Goal: Information Seeking & Learning: Learn about a topic

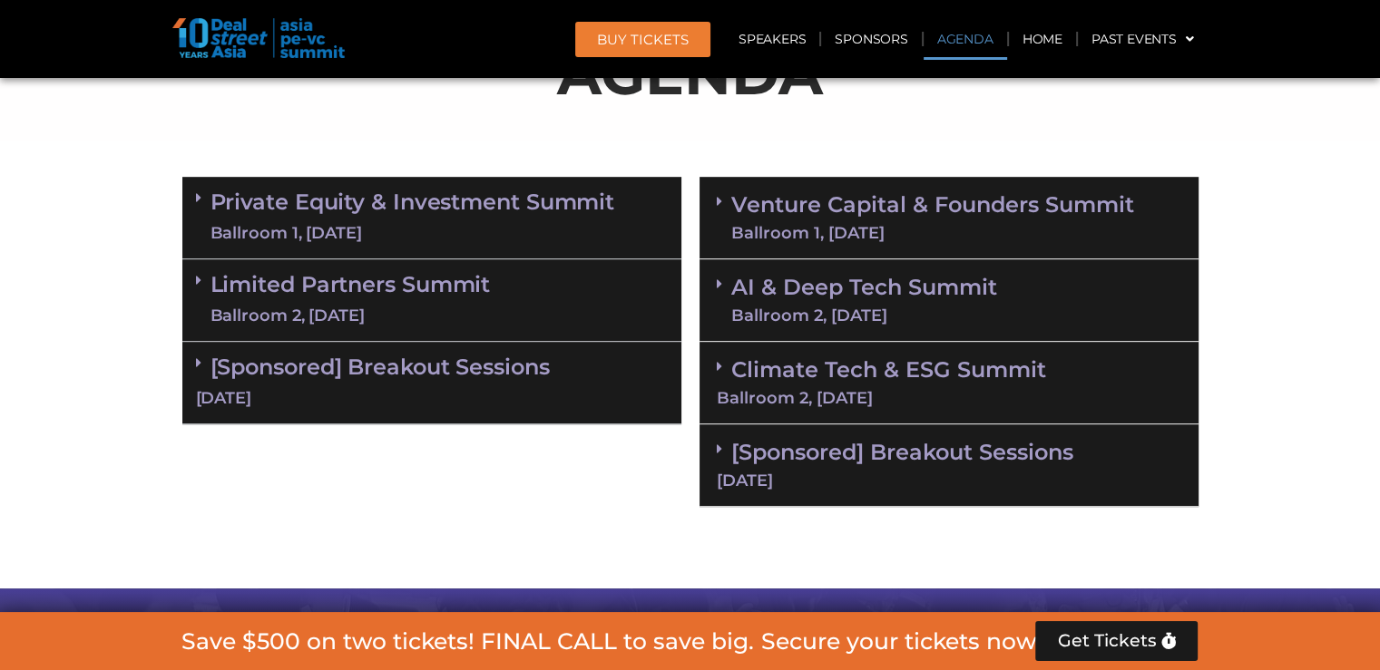
scroll to position [1042, 0]
click at [909, 320] on div "Ballroom 2, [DATE]" at bounding box center [864, 316] width 266 height 16
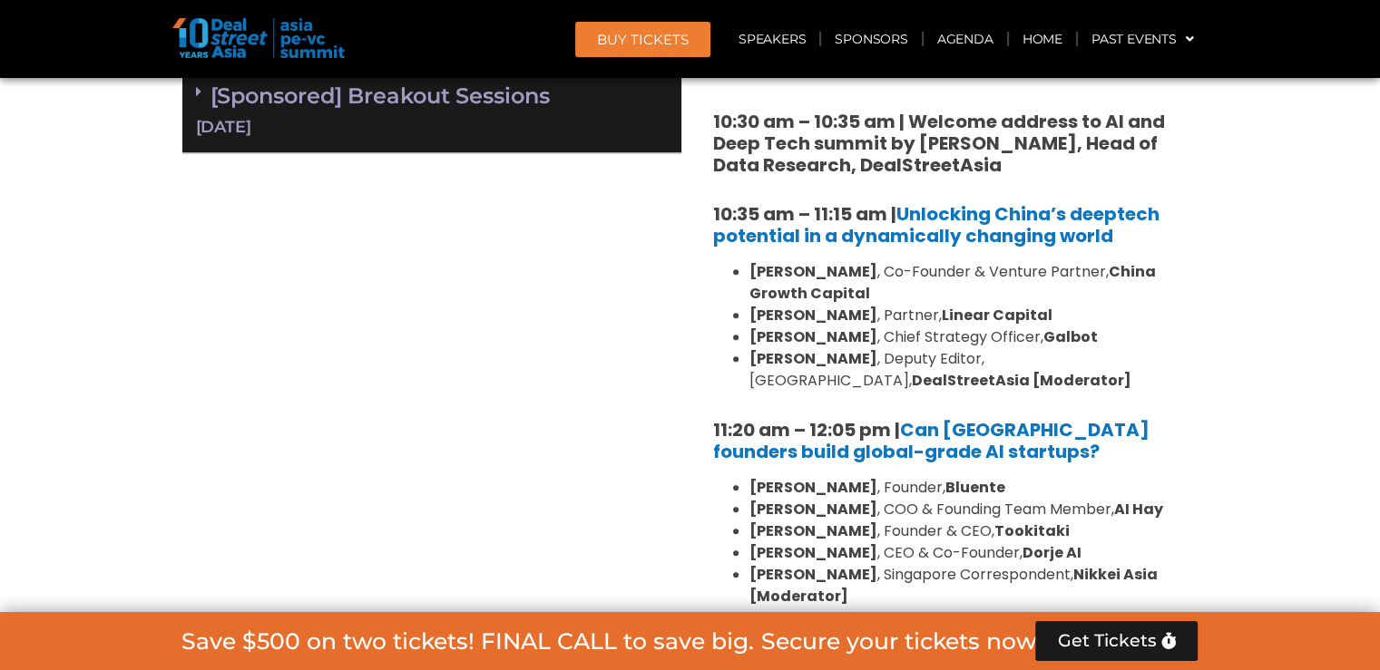
scroll to position [1314, 0]
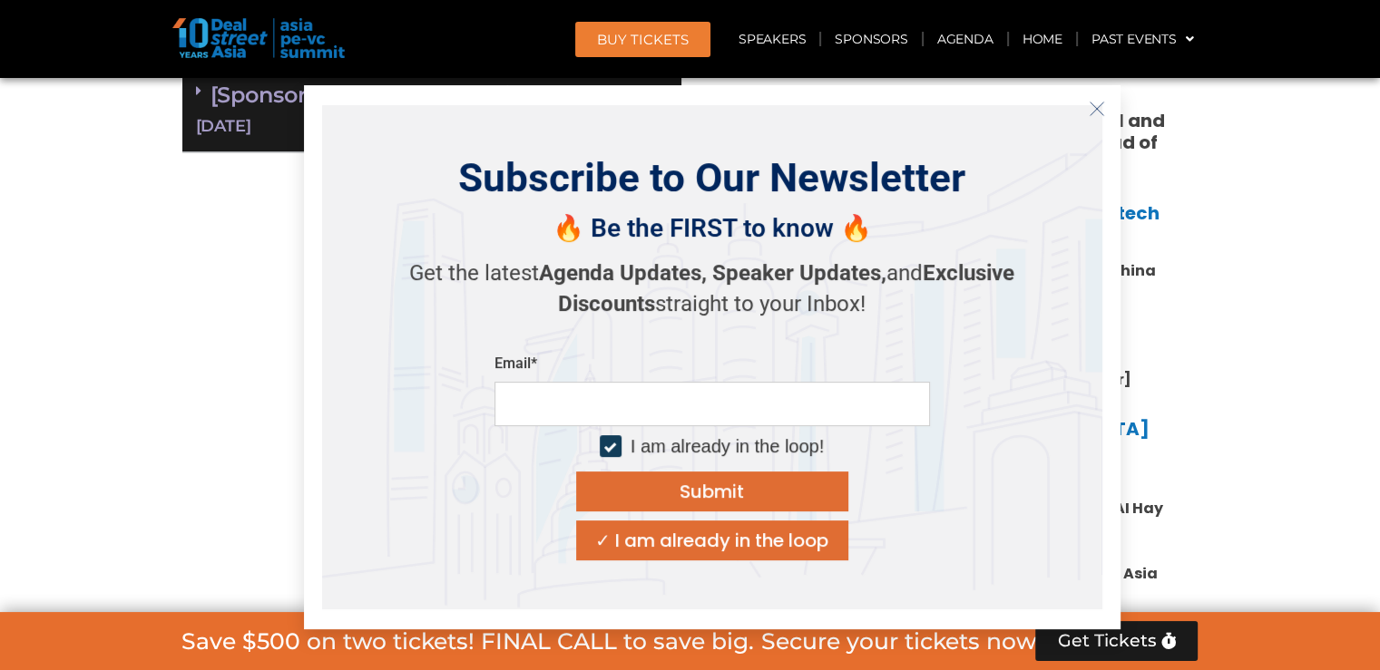
click at [1087, 116] on button "Close" at bounding box center [1096, 108] width 29 height 29
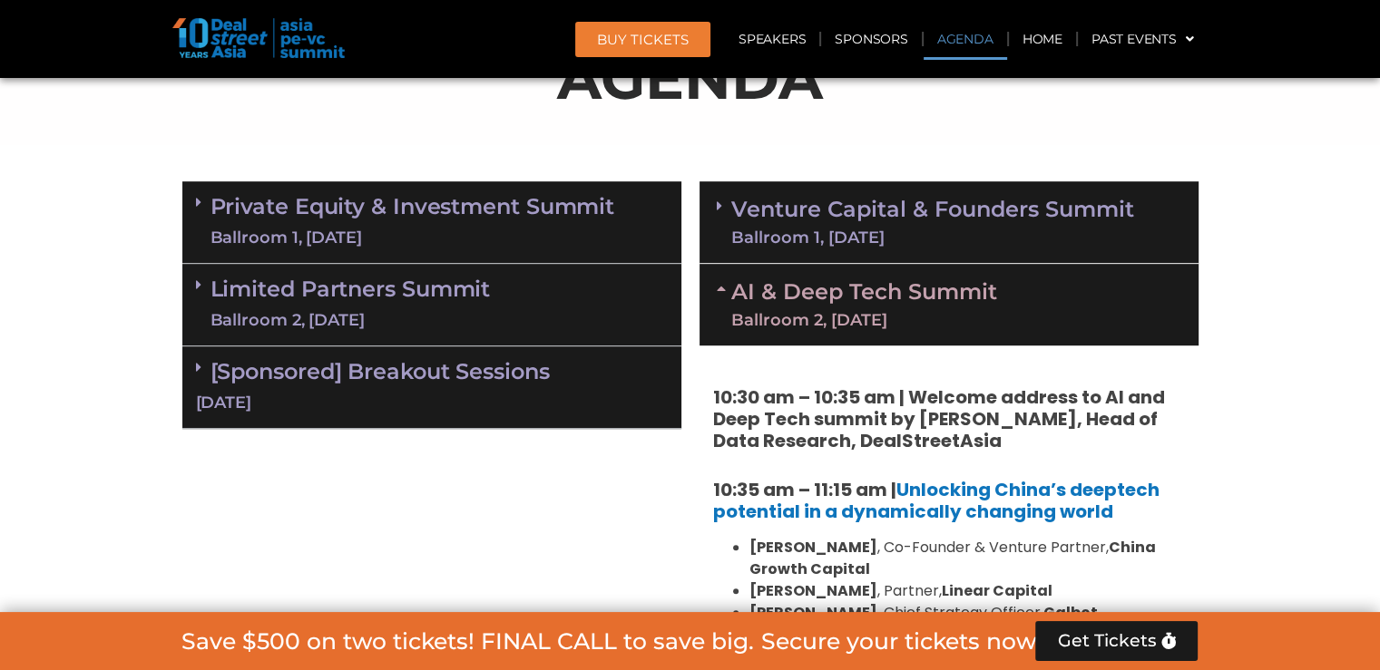
scroll to position [1036, 0]
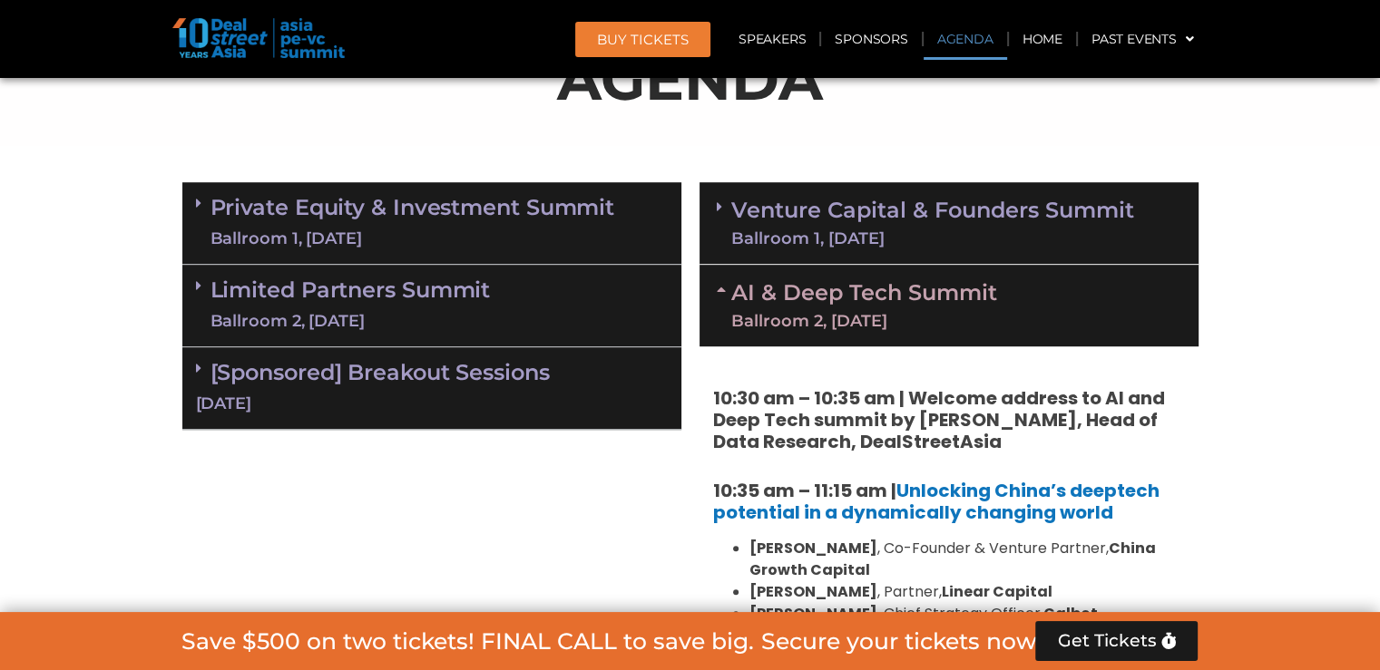
click at [805, 211] on link "Venture Capital & Founders​ Summit Ballroom 1, [DATE]" at bounding box center [932, 223] width 403 height 47
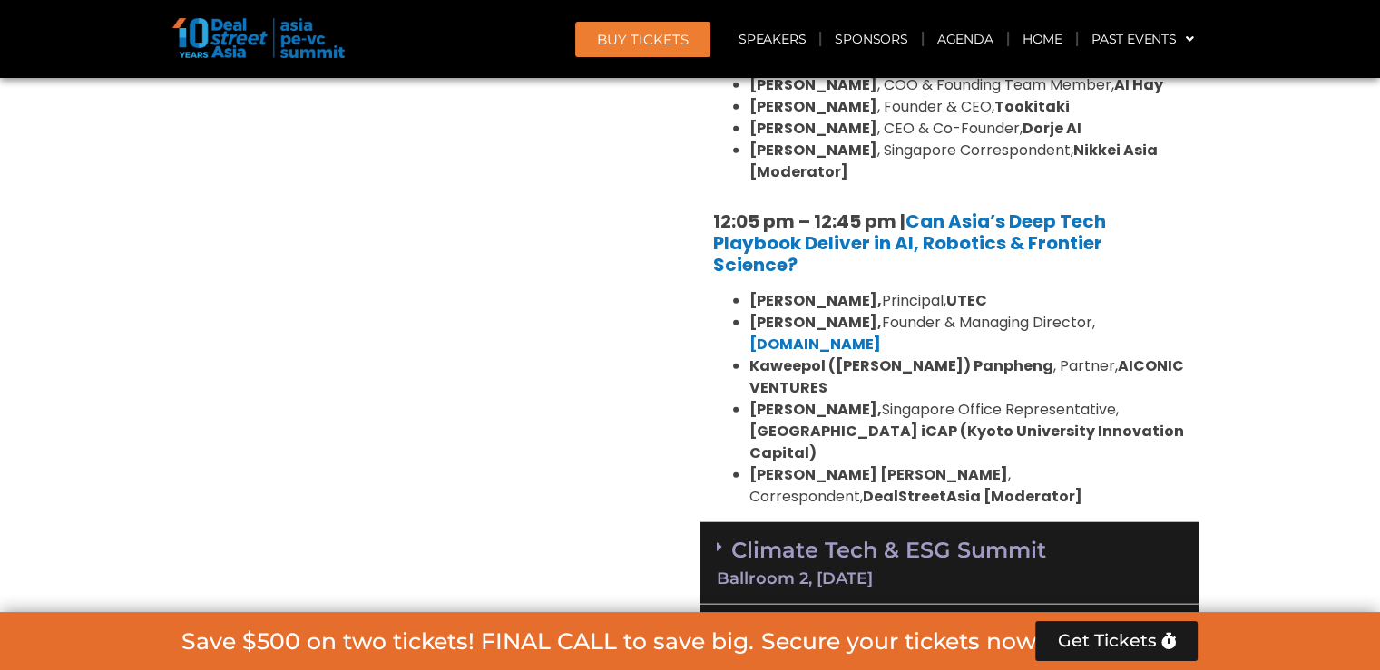
scroll to position [4322, 0]
drag, startPoint x: 749, startPoint y: 485, endPoint x: 740, endPoint y: 487, distance: 9.3
click at [749, 652] on div "[DATE]" at bounding box center [949, 660] width 465 height 16
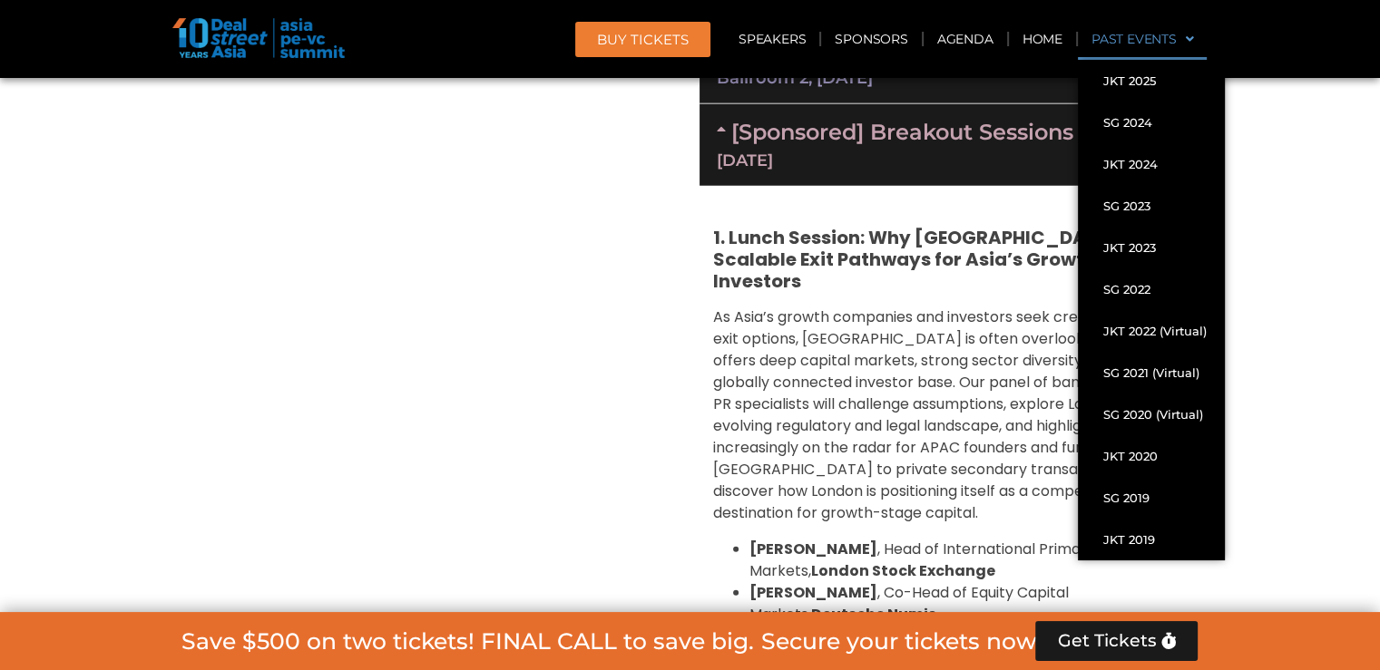
scroll to position [4787, 0]
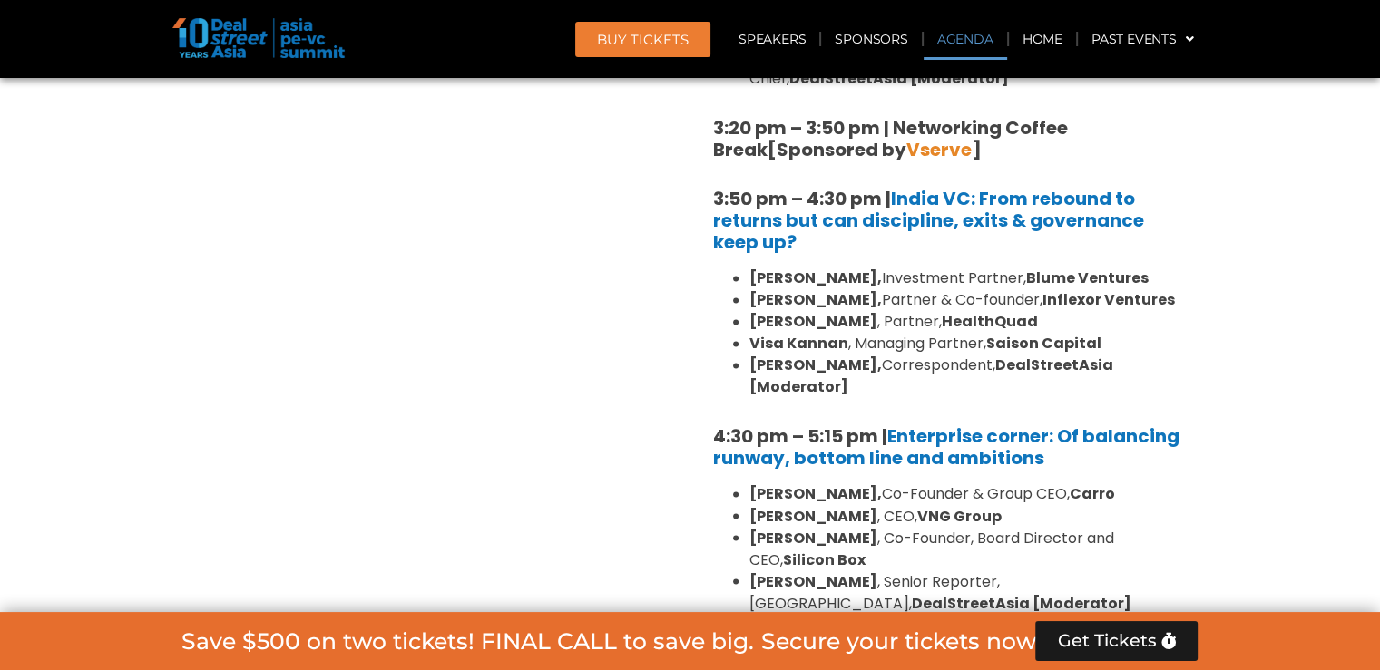
click at [942, 39] on link "Agenda" at bounding box center [965, 39] width 83 height 42
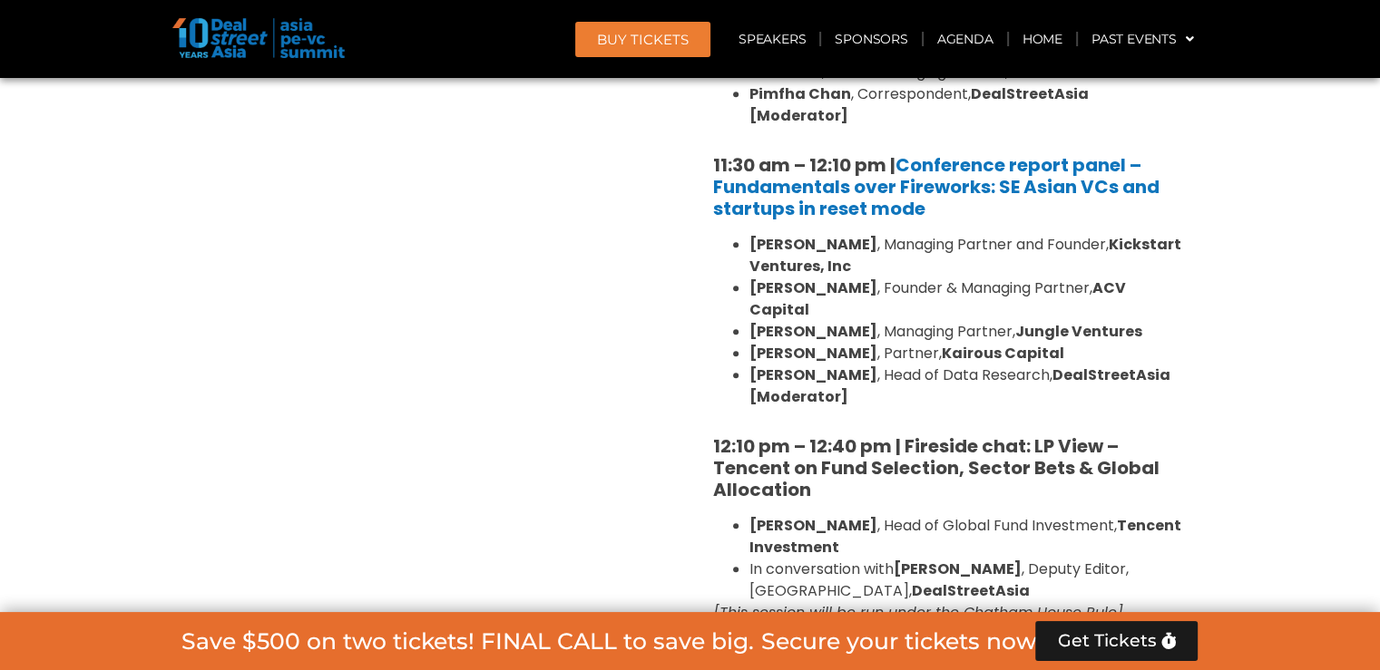
scroll to position [964, 0]
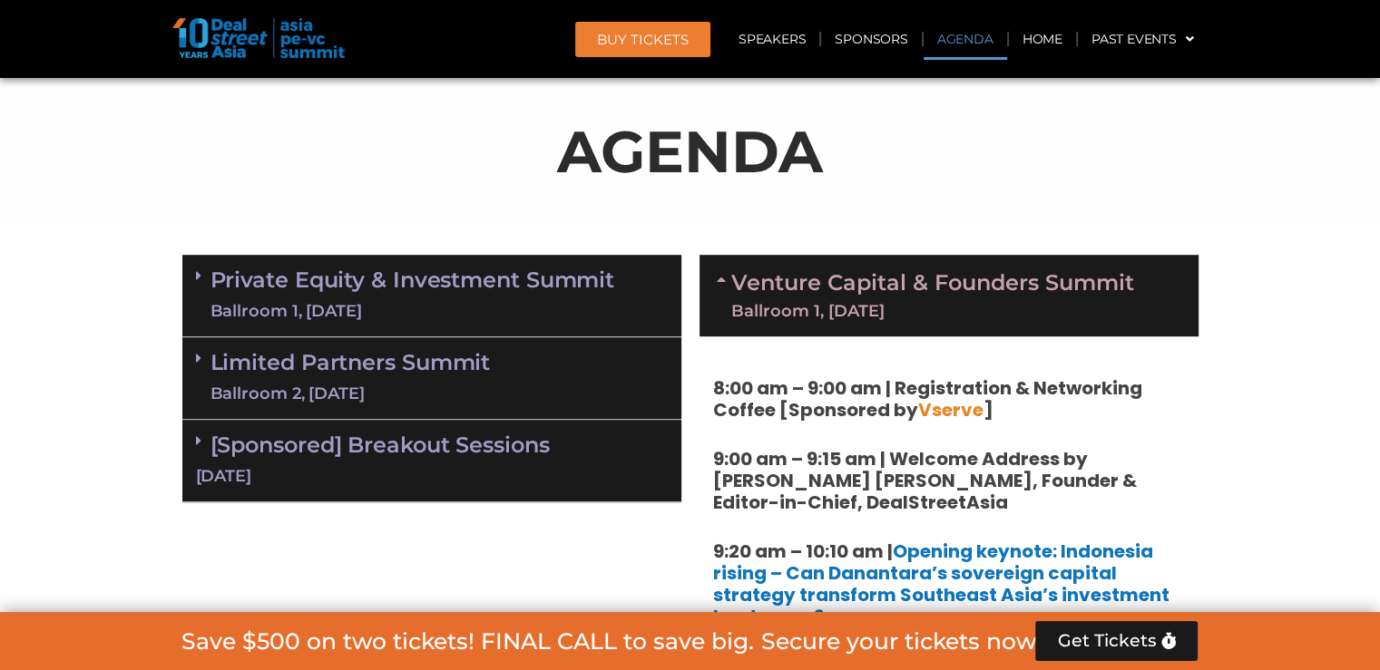
click at [520, 315] on div "Ballroom 1, [DATE]" at bounding box center [412, 311] width 405 height 23
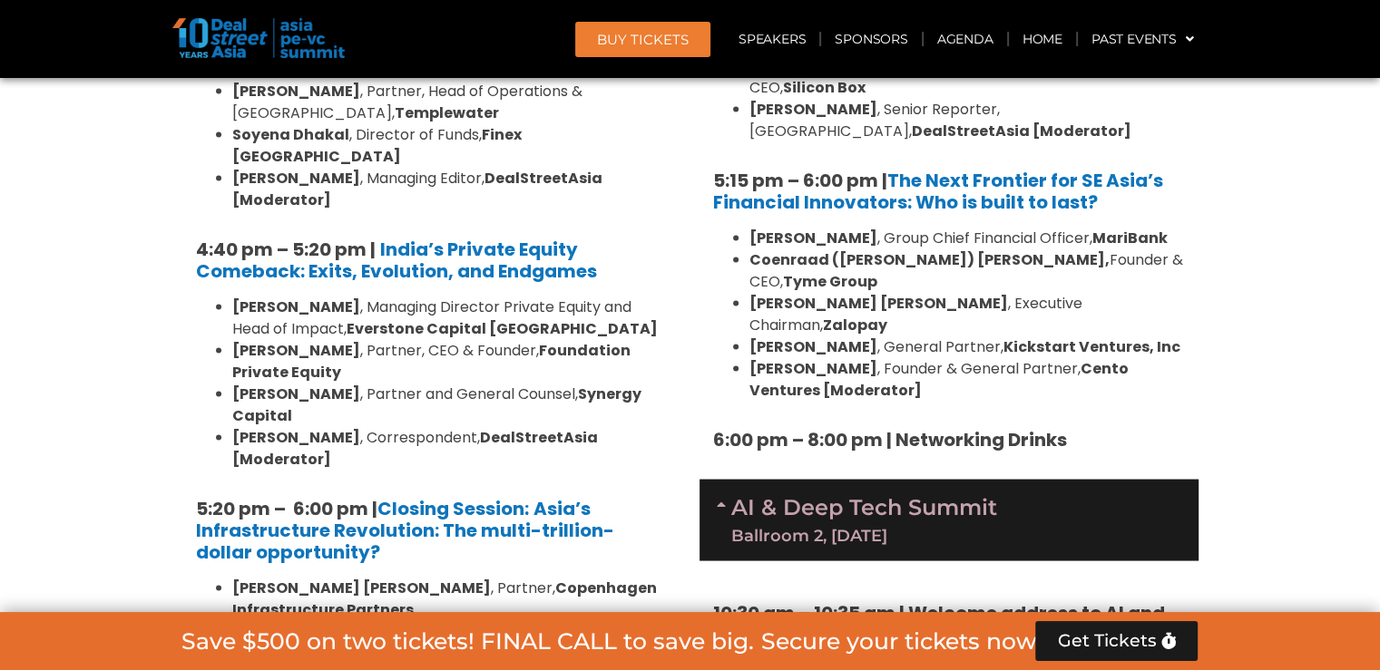
scroll to position [3406, 0]
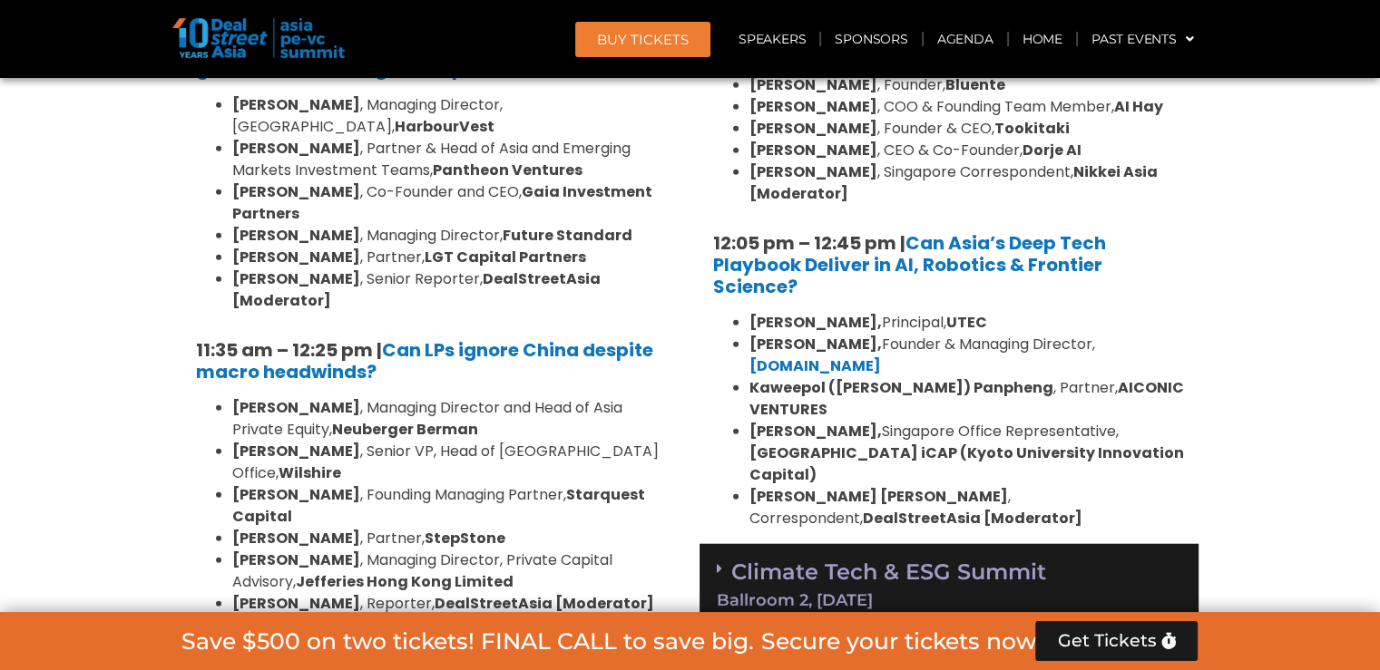
scroll to position [4300, 0]
click at [982, 559] on link "Climate Tech & ESG Summit Ballroom 2, [DATE]" at bounding box center [949, 584] width 465 height 50
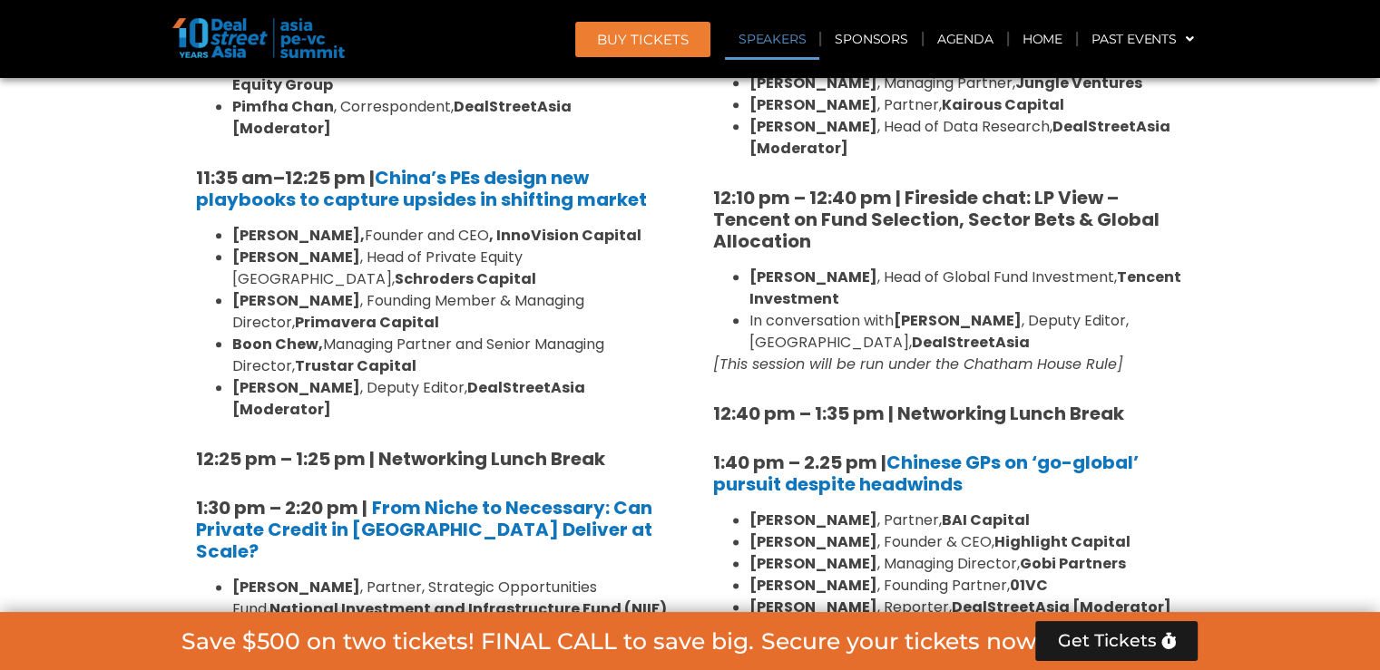
scroll to position [2080, 0]
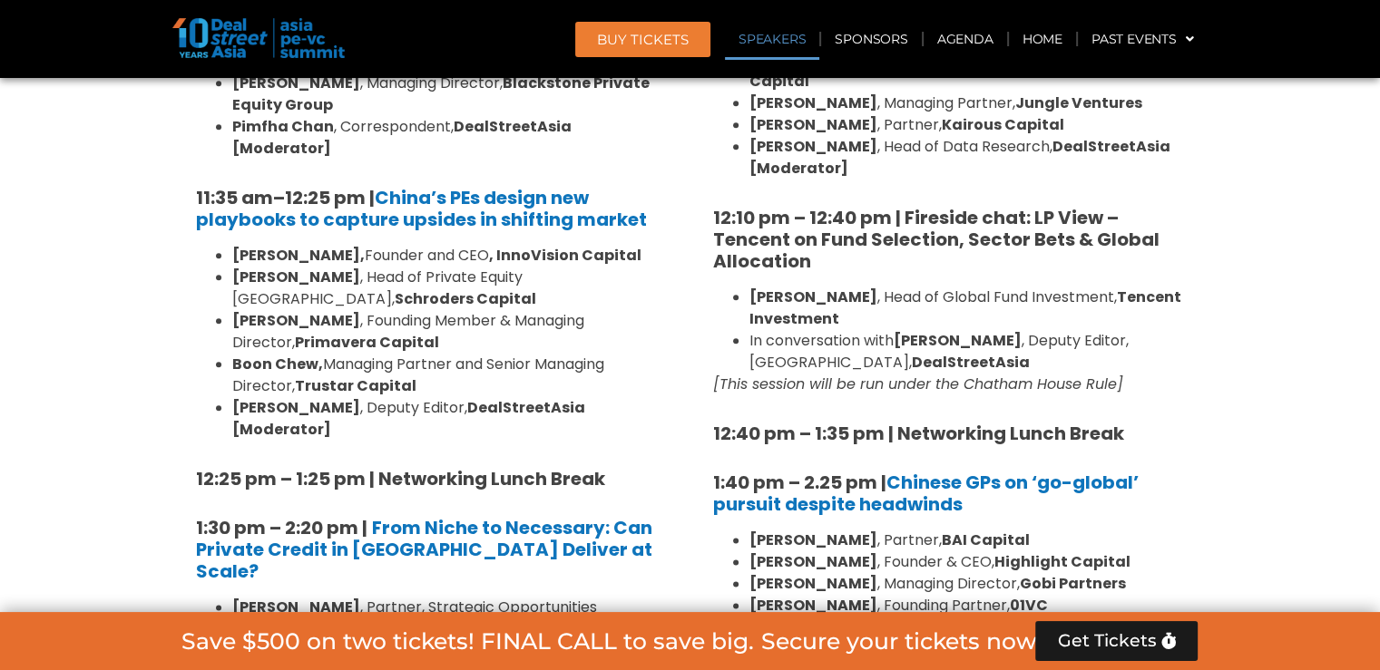
scroll to position [2059, 0]
